Goal: Transaction & Acquisition: Purchase product/service

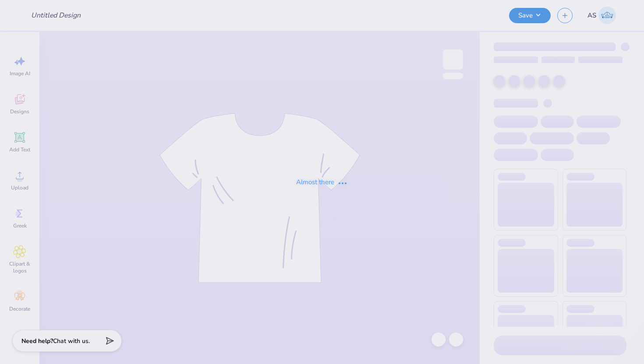
type input "Shirt"
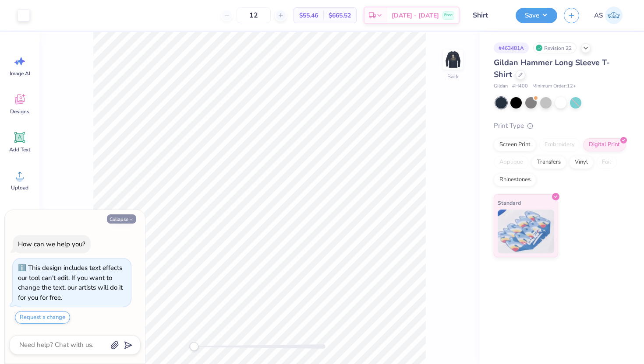
click at [117, 219] on button "Collapse" at bounding box center [121, 219] width 29 height 9
type textarea "x"
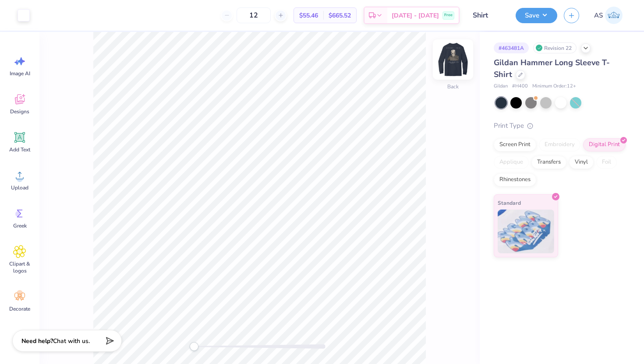
click at [458, 64] on img at bounding box center [452, 59] width 35 height 35
click at [17, 183] on div "Upload" at bounding box center [20, 180] width 32 height 33
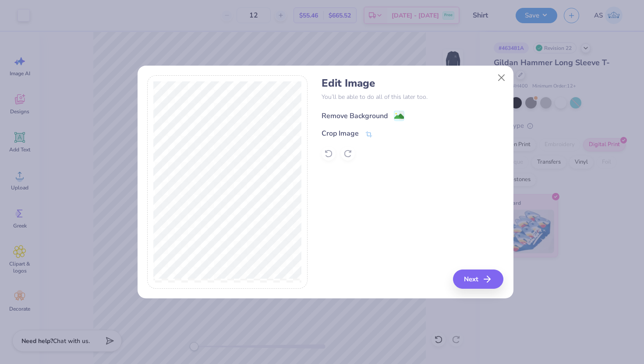
click at [398, 115] on image at bounding box center [399, 117] width 10 height 10
click at [500, 78] on button "Close" at bounding box center [501, 77] width 17 height 17
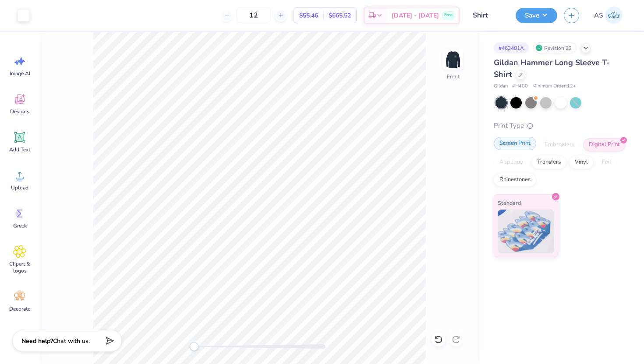
click at [517, 146] on div "Screen Print" at bounding box center [514, 143] width 42 height 13
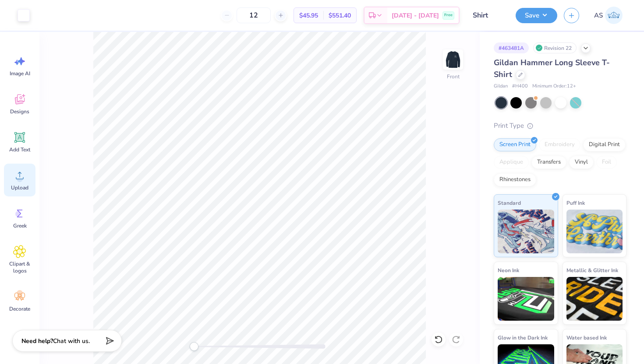
click at [16, 180] on icon at bounding box center [19, 175] width 13 height 13
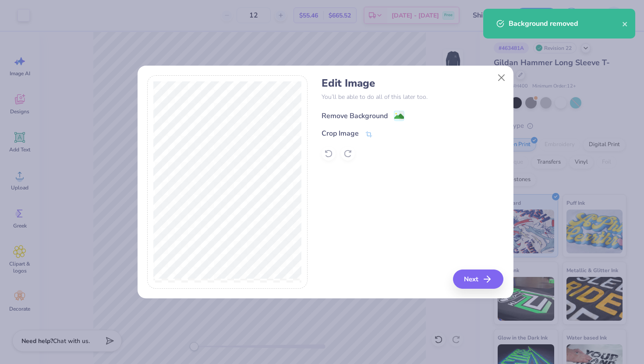
click at [399, 118] on image at bounding box center [399, 117] width 10 height 10
click at [468, 270] on button "Next" at bounding box center [479, 279] width 50 height 19
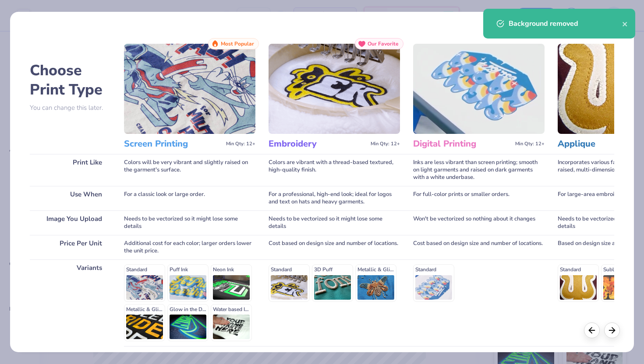
scroll to position [72, 0]
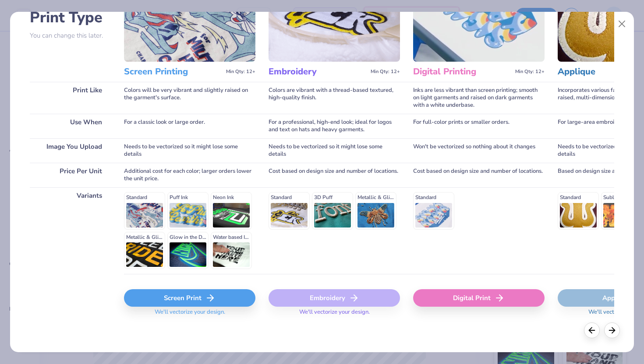
click at [193, 306] on div "Screen Print" at bounding box center [189, 298] width 131 height 18
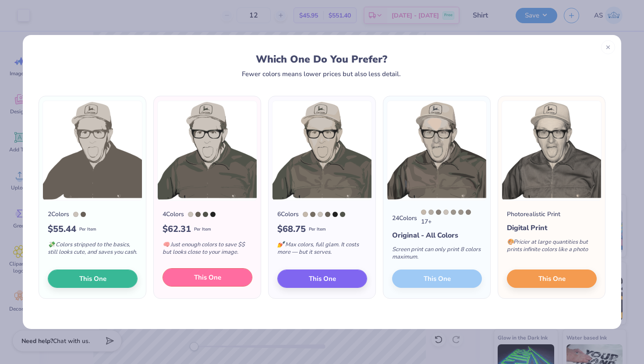
click at [217, 276] on span "This One" at bounding box center [207, 278] width 27 height 10
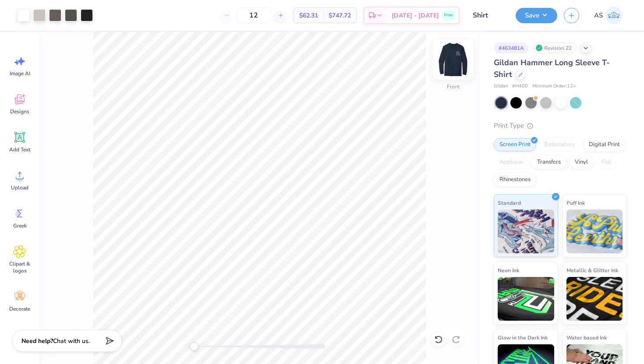
click at [458, 59] on img at bounding box center [452, 59] width 35 height 35
